Goal: Task Accomplishment & Management: Manage account settings

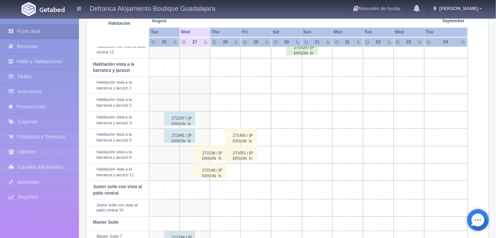
scroll to position [247, 0]
click at [212, 172] on div "272148 / SOFIA JIMENEZ DE MARTINEZ" at bounding box center [209, 169] width 31 height 14
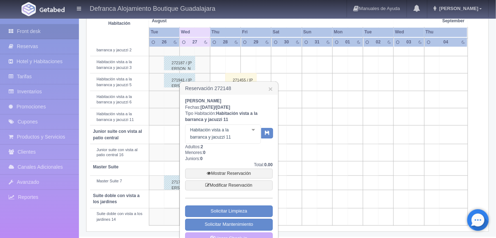
scroll to position [314, 0]
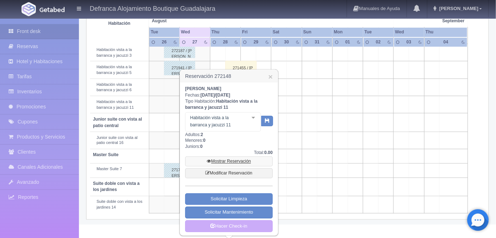
click at [227, 160] on link "Mostrar Reservación" at bounding box center [228, 161] width 87 height 10
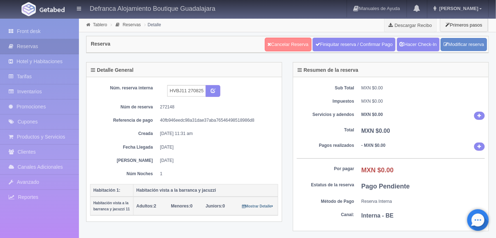
click at [287, 45] on link "Cancelar Reserva" at bounding box center [288, 45] width 47 height 14
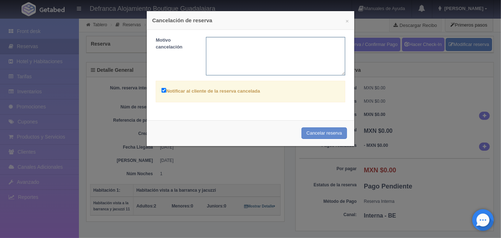
click at [208, 44] on textarea at bounding box center [275, 56] width 139 height 38
type textarea "n"
type textarea "No llegaron las personas invitadas de la Sra. Sofía"
click at [321, 130] on button "Cancelar reserva" at bounding box center [324, 133] width 46 height 12
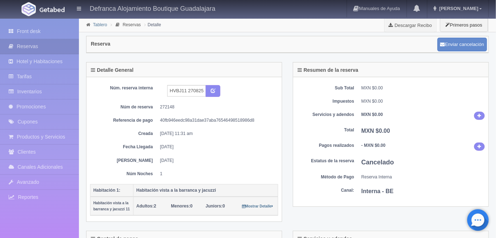
click at [98, 27] on link "Tablero" at bounding box center [100, 24] width 14 height 5
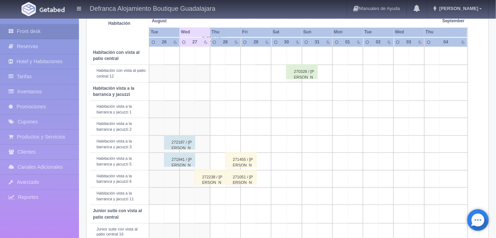
scroll to position [226, 0]
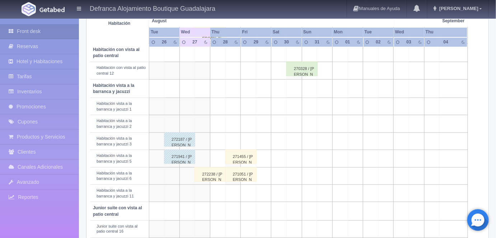
click at [212, 175] on div "272238 / [PERSON_NAME] A." at bounding box center [209, 174] width 31 height 14
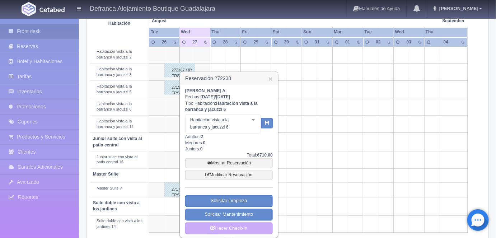
scroll to position [296, 0]
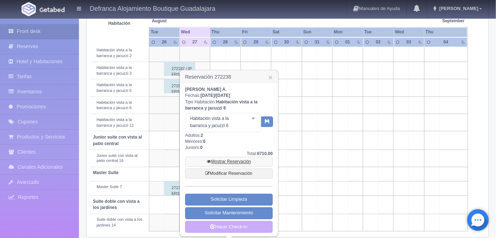
click at [227, 163] on link "Mostrar Reservación" at bounding box center [228, 162] width 87 height 10
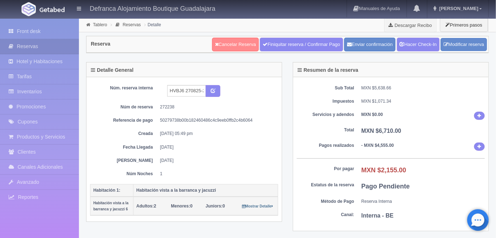
click at [229, 46] on link "Cancelar Reserva" at bounding box center [235, 45] width 47 height 14
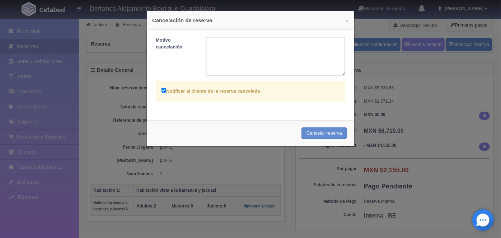
click at [217, 44] on textarea at bounding box center [275, 56] width 139 height 38
type textarea "s"
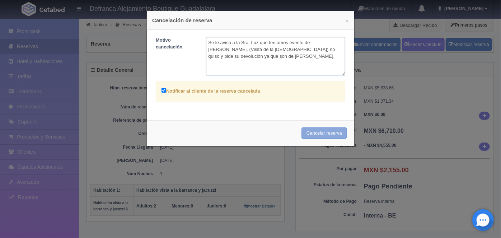
type textarea "Se le aviso a la Sra. Luz que teníamos evento de [PERSON_NAME]. (Visita de la […"
click at [314, 131] on button "Cancelar reserva" at bounding box center [324, 133] width 46 height 12
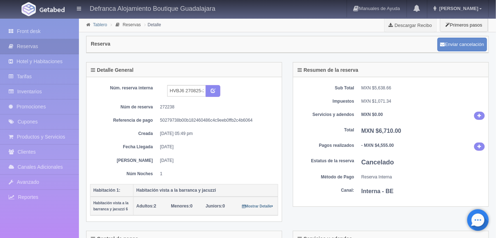
click at [99, 27] on link "Tablero" at bounding box center [100, 24] width 14 height 5
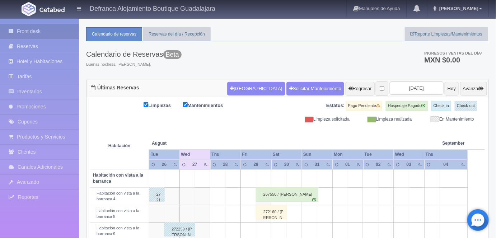
scroll to position [10, 0]
